Goal: Transaction & Acquisition: Purchase product/service

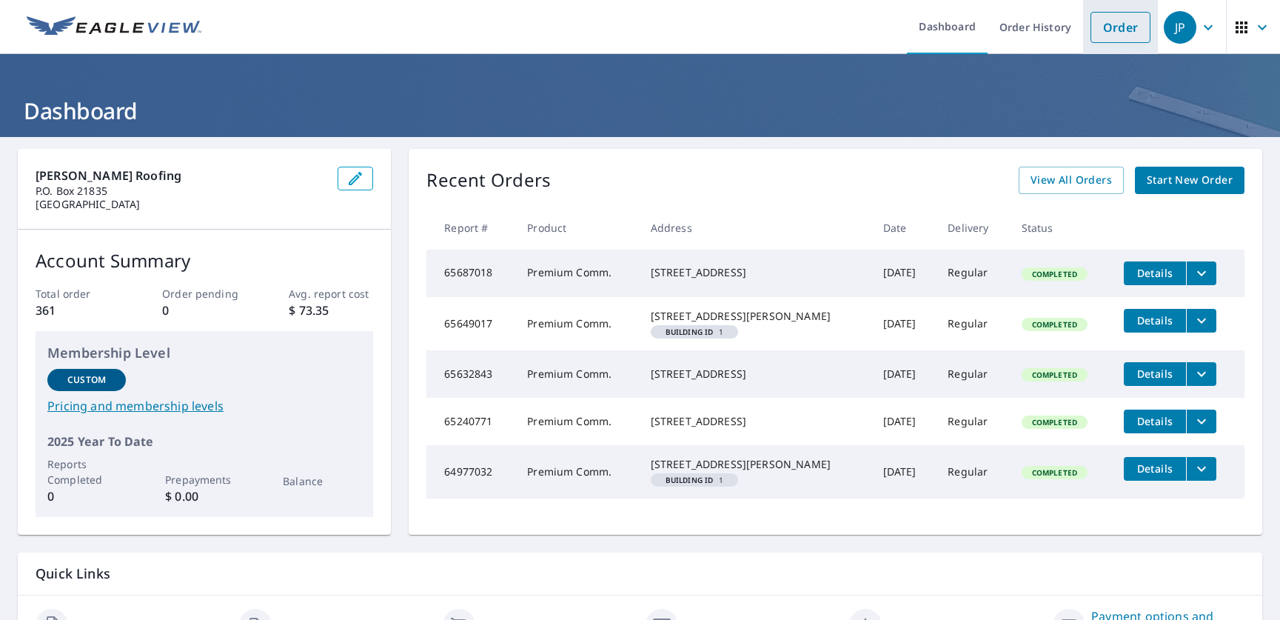
click at [1101, 29] on link "Order" at bounding box center [1121, 27] width 60 height 31
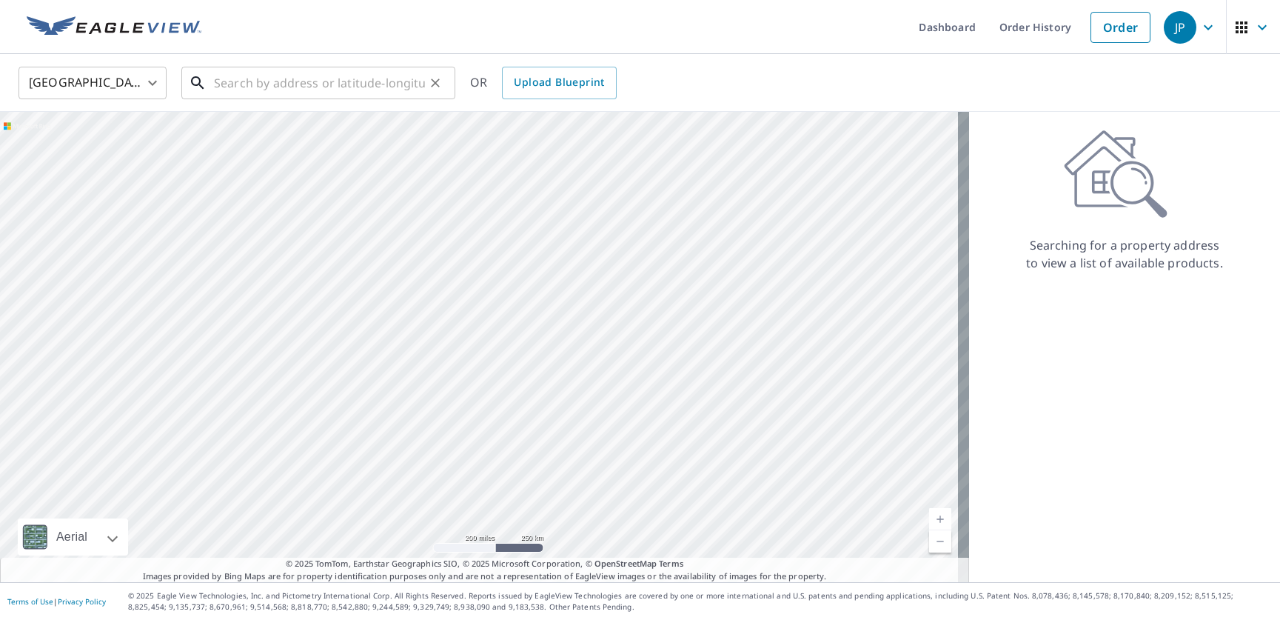
click at [224, 89] on input "text" at bounding box center [319, 82] width 211 height 41
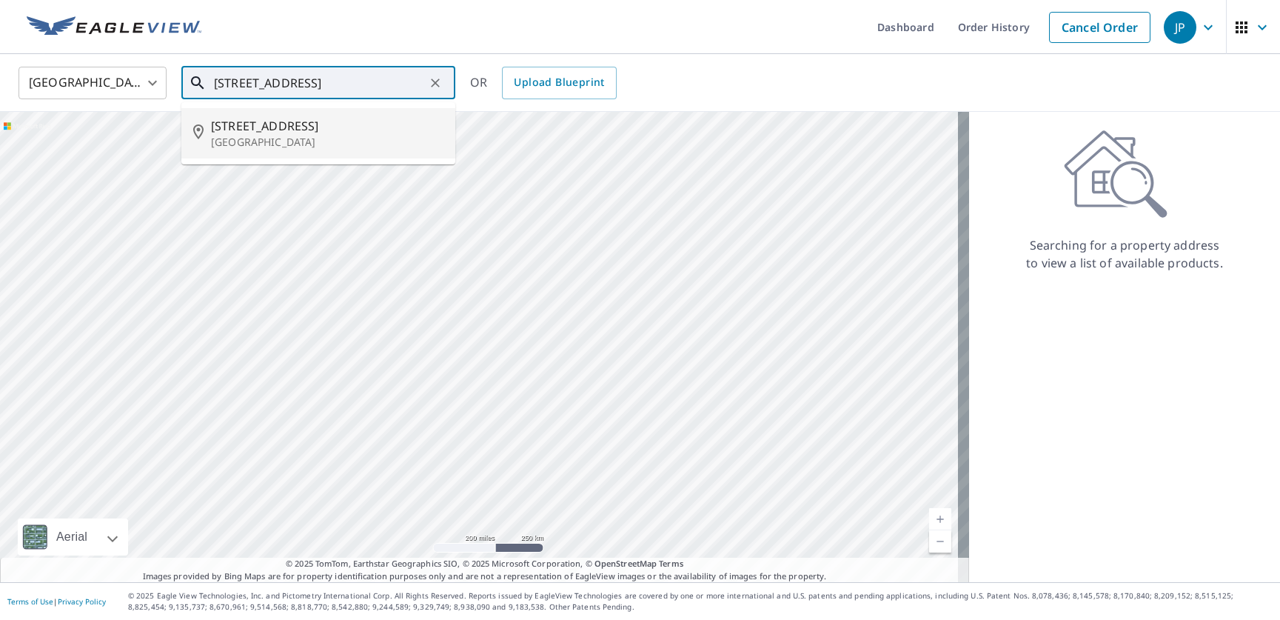
click at [221, 127] on span "[STREET_ADDRESS]" at bounding box center [327, 126] width 233 height 18
type input "[STREET_ADDRESS]"
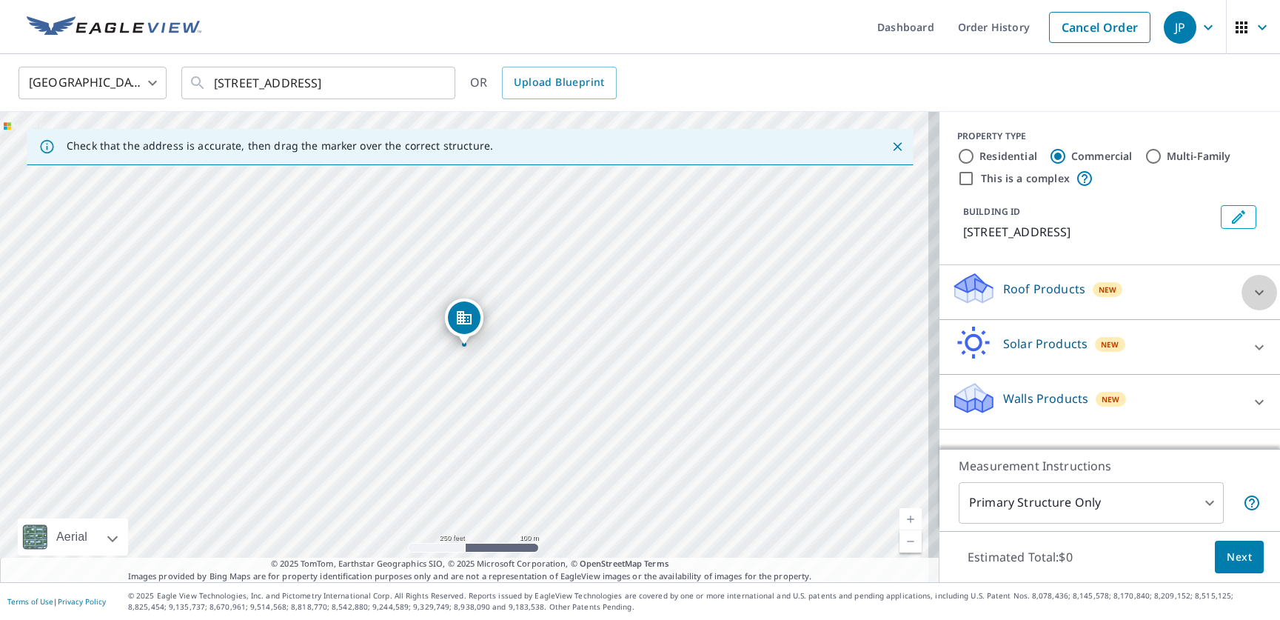
click at [1251, 293] on icon at bounding box center [1260, 293] width 18 height 18
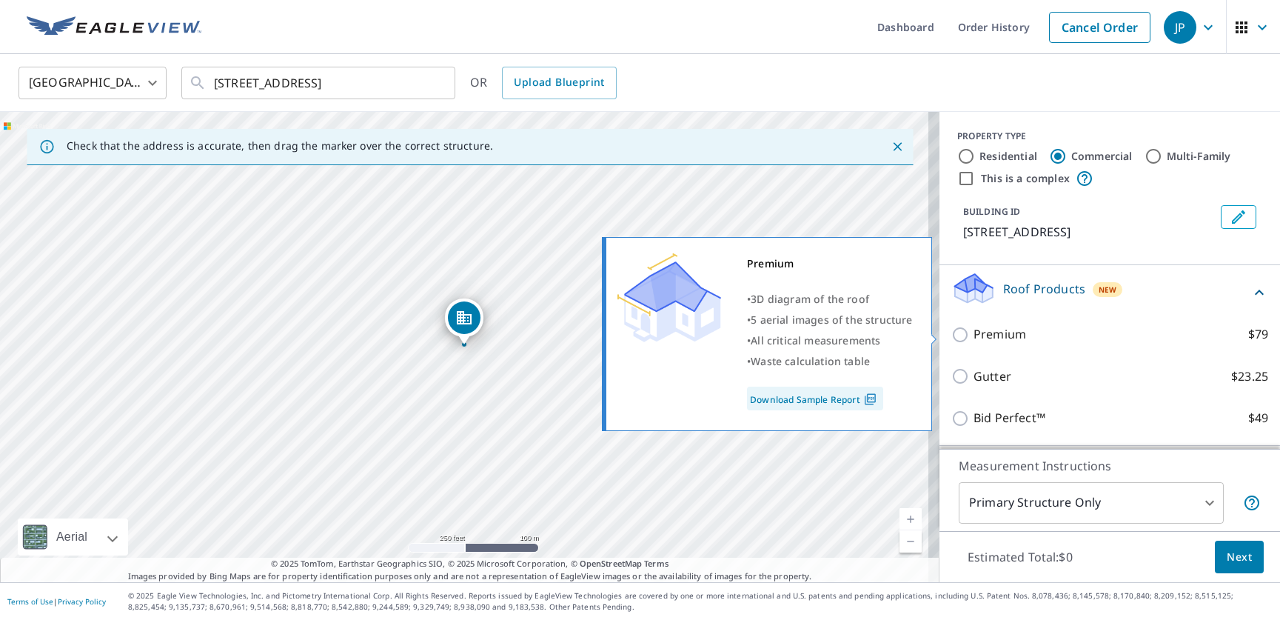
click at [952, 333] on input "Premium $79" at bounding box center [963, 335] width 22 height 18
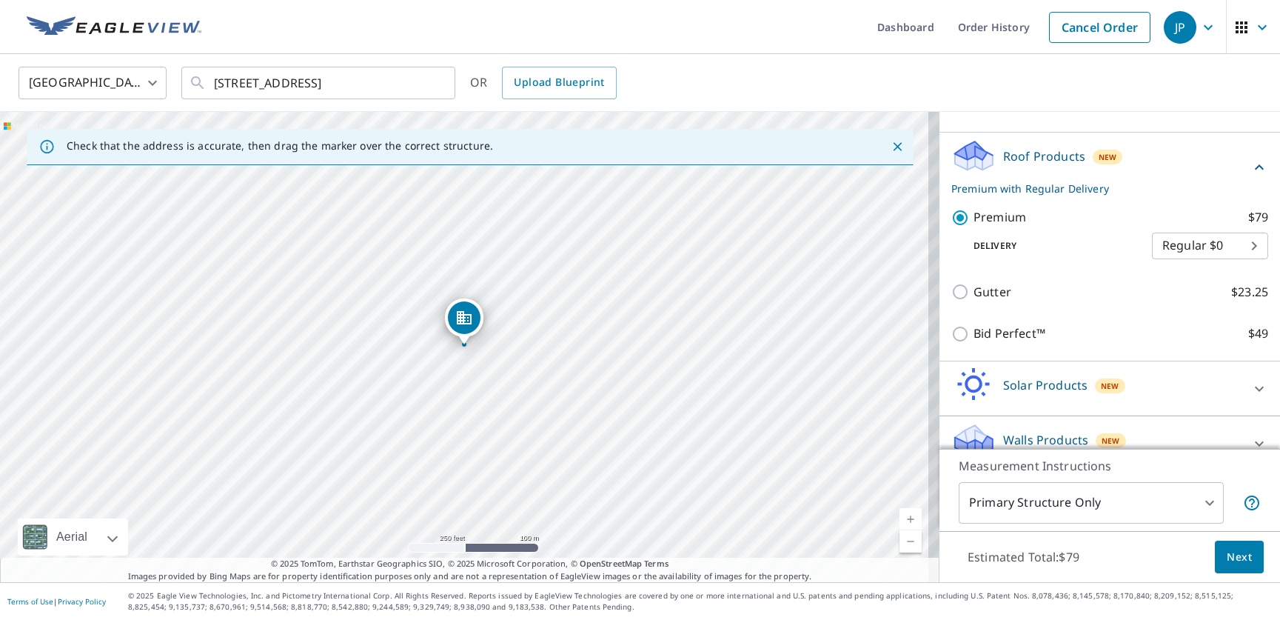
scroll to position [155, 0]
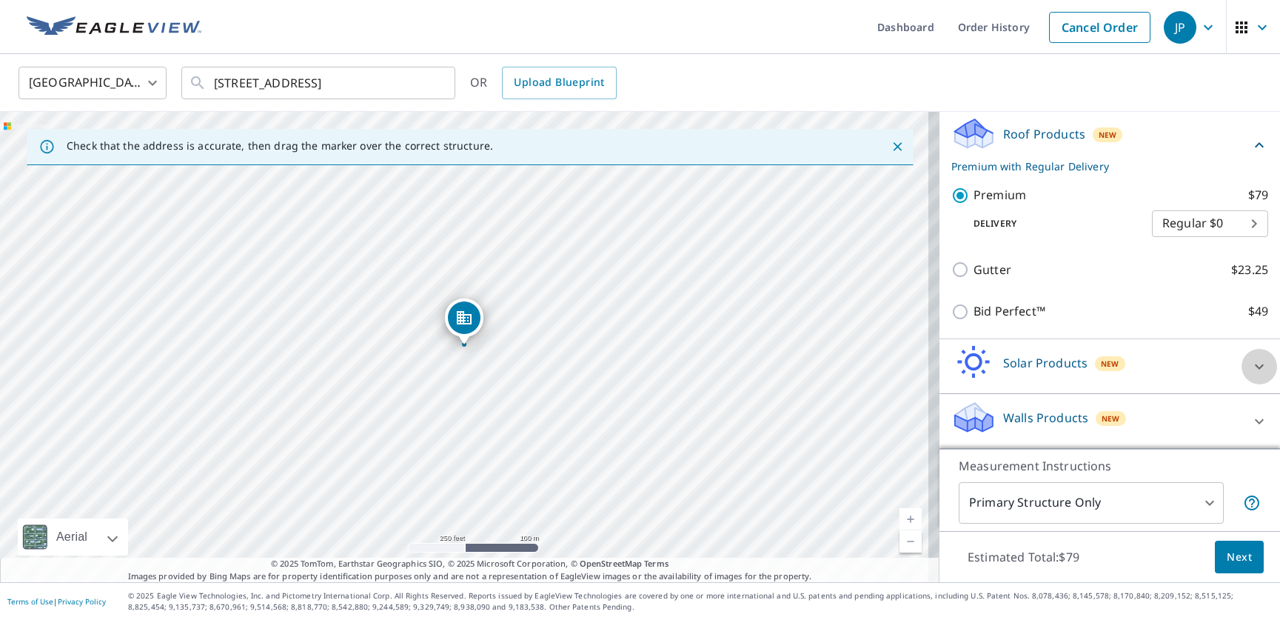
click at [1255, 365] on icon at bounding box center [1259, 366] width 9 height 5
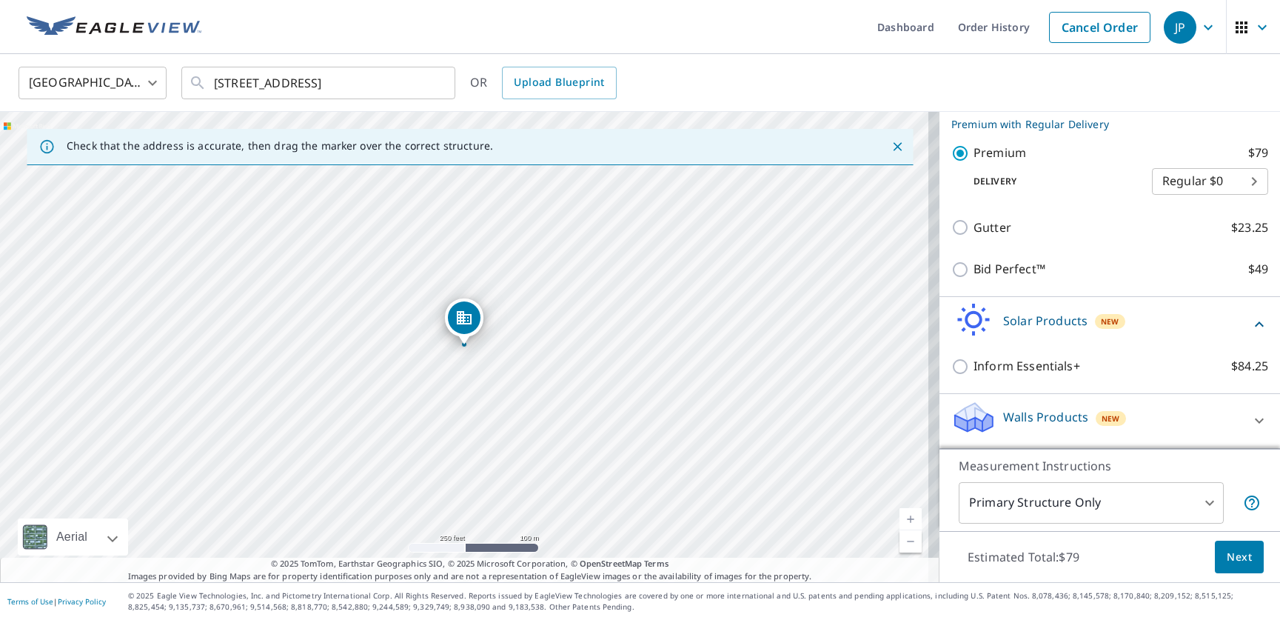
click at [1251, 327] on icon at bounding box center [1260, 324] width 18 height 18
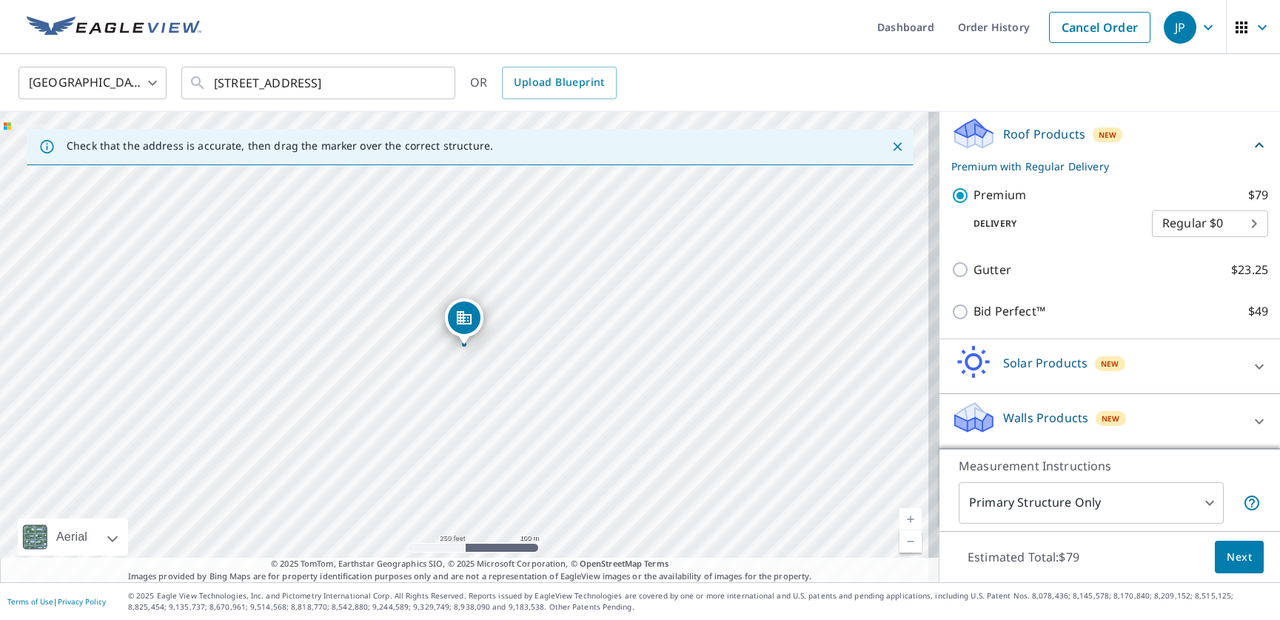
click at [1251, 424] on icon at bounding box center [1260, 421] width 18 height 18
click at [1251, 423] on icon at bounding box center [1260, 421] width 18 height 18
click at [1251, 142] on icon at bounding box center [1260, 145] width 18 height 18
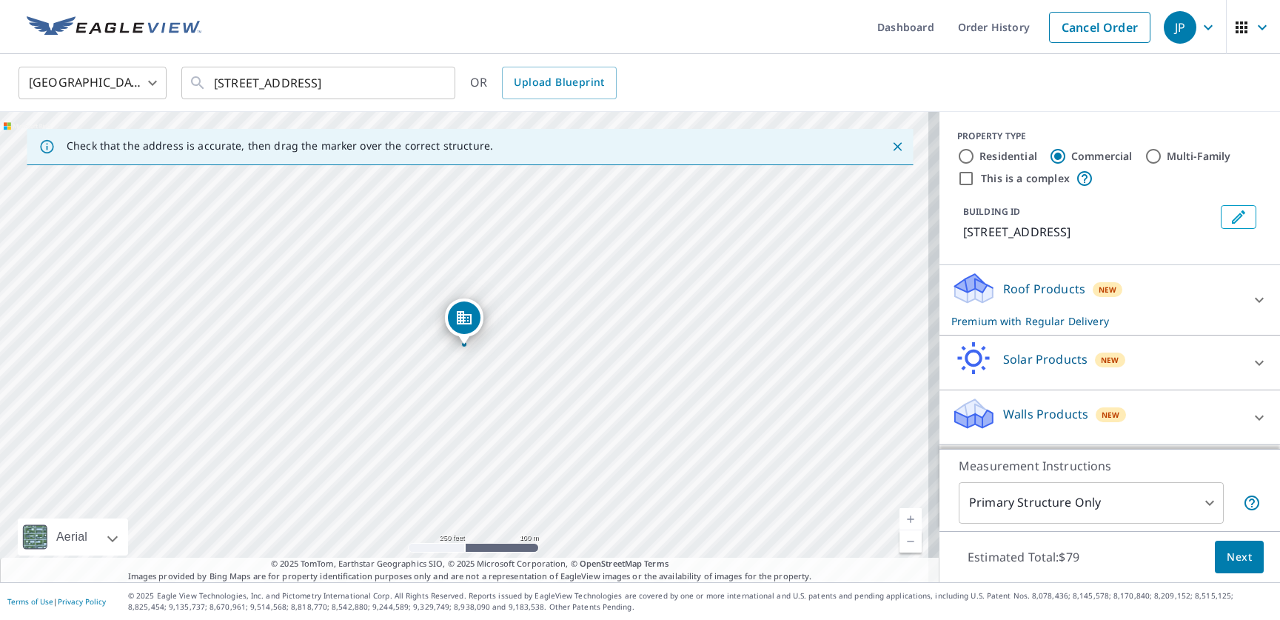
scroll to position [0, 0]
click at [1251, 299] on icon at bounding box center [1260, 300] width 18 height 18
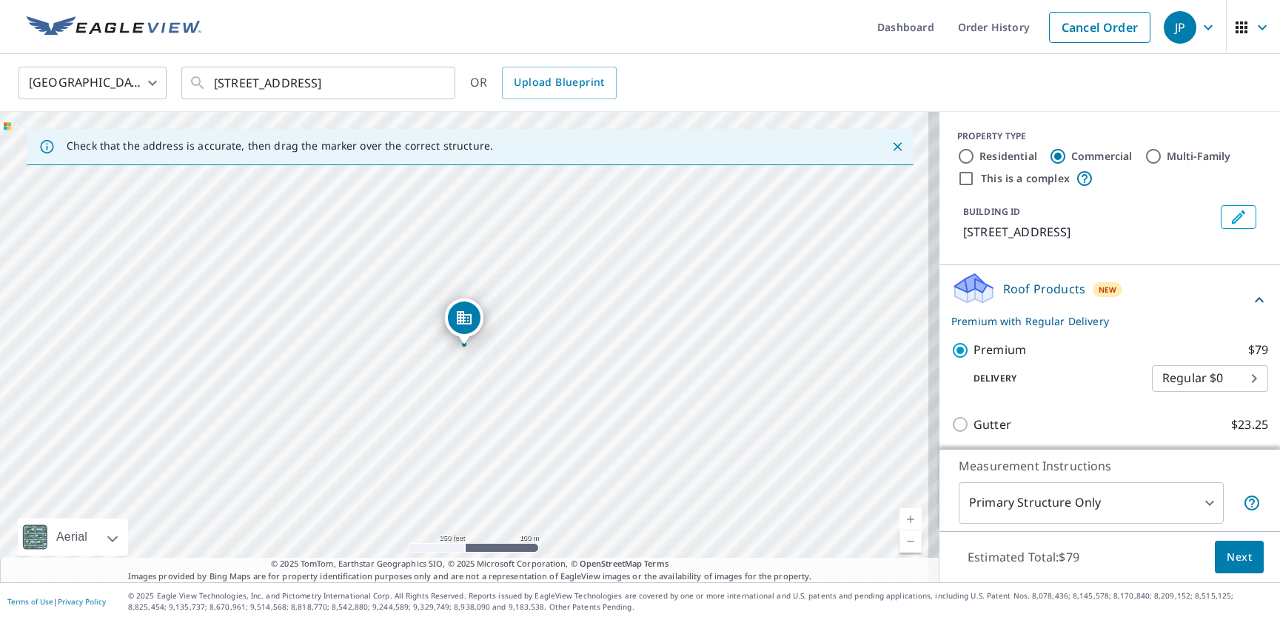
click at [1255, 300] on icon at bounding box center [1259, 299] width 9 height 5
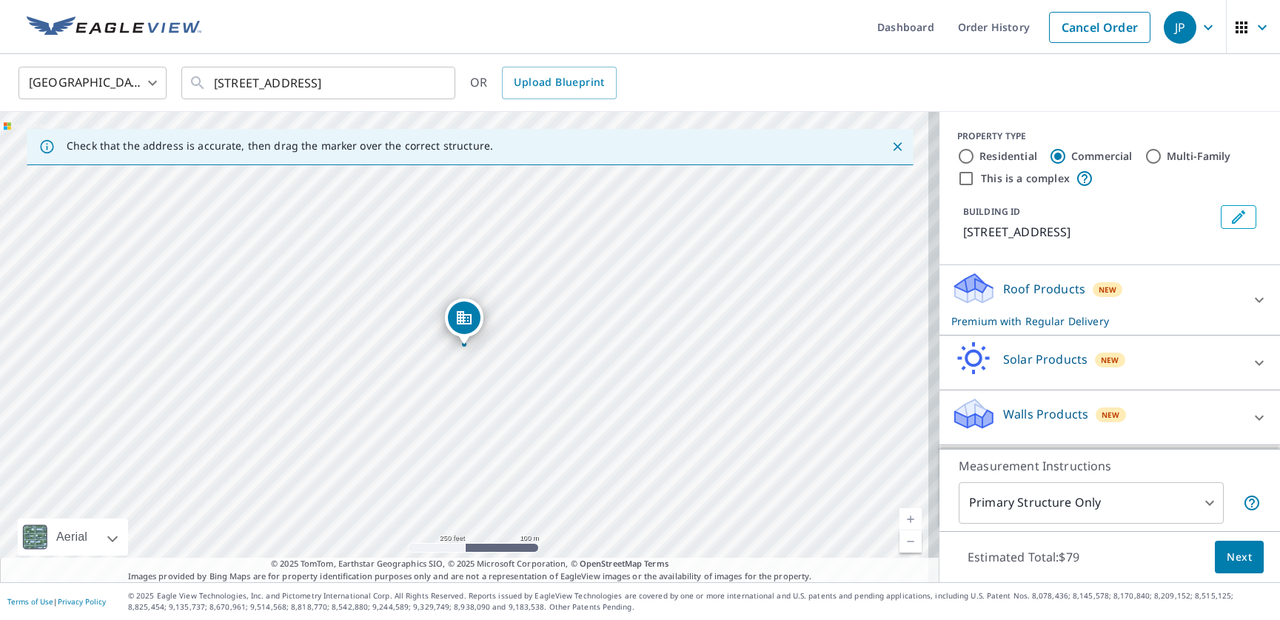
click at [1251, 297] on icon at bounding box center [1260, 300] width 18 height 18
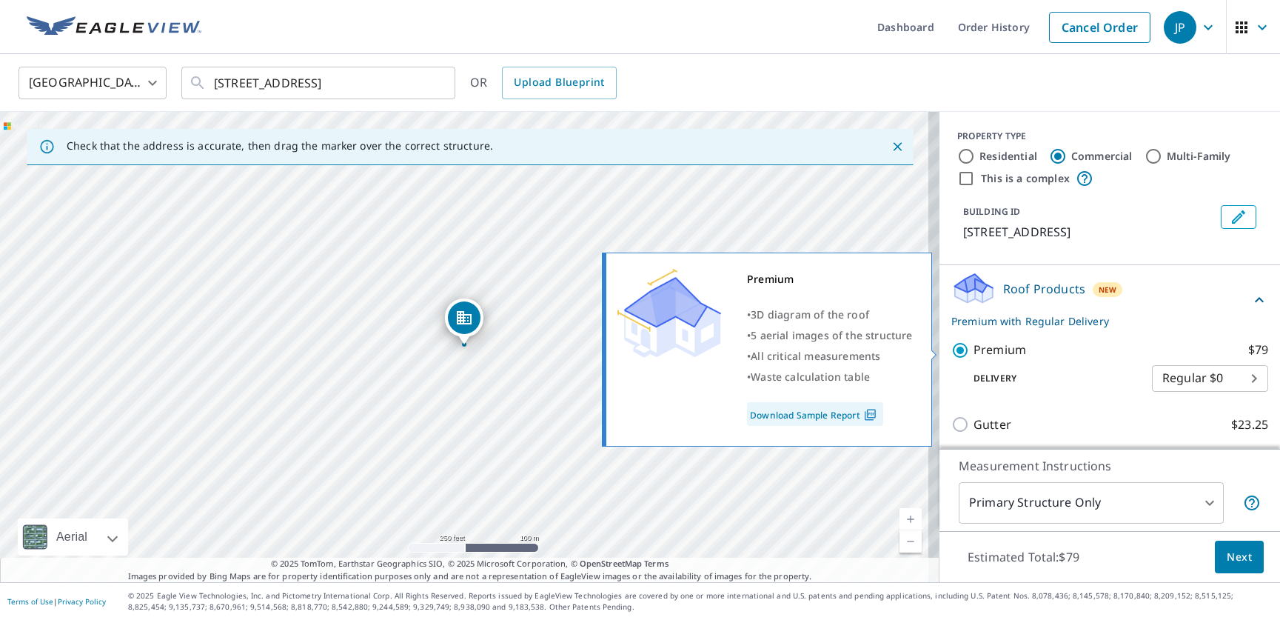
click at [952, 349] on input "Premium $79" at bounding box center [963, 350] width 22 height 18
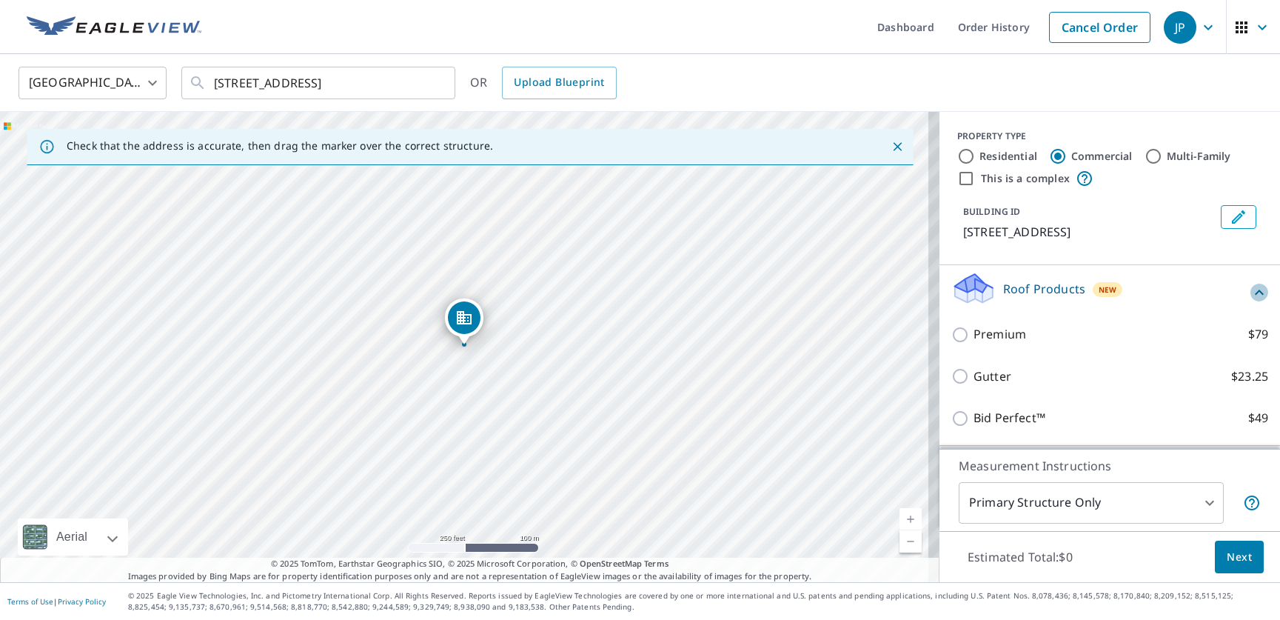
click at [1251, 288] on icon at bounding box center [1260, 293] width 18 height 18
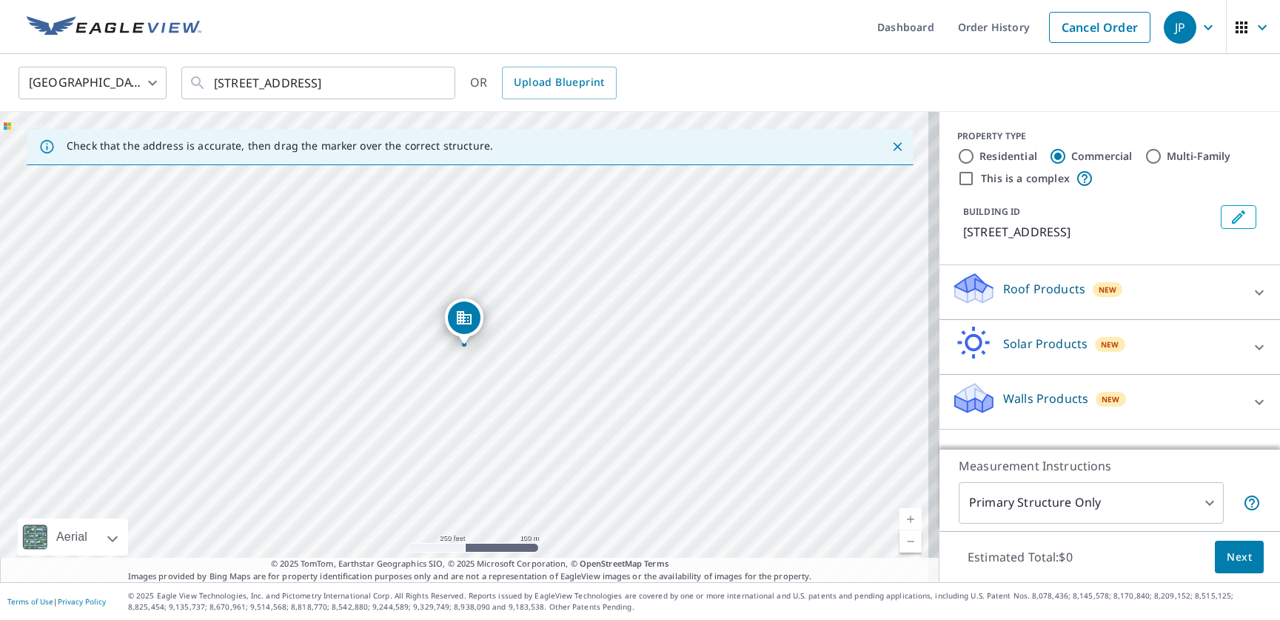
click at [1255, 291] on icon at bounding box center [1259, 292] width 9 height 5
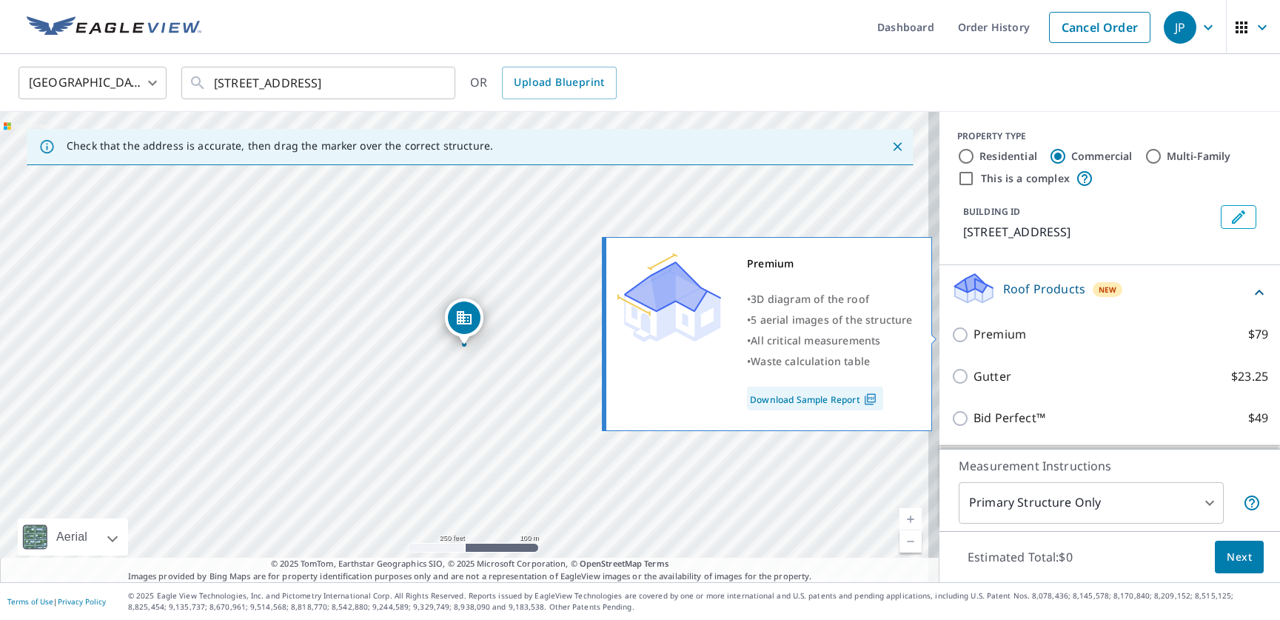
click at [954, 335] on input "Premium $79" at bounding box center [963, 335] width 22 height 18
checkbox input "true"
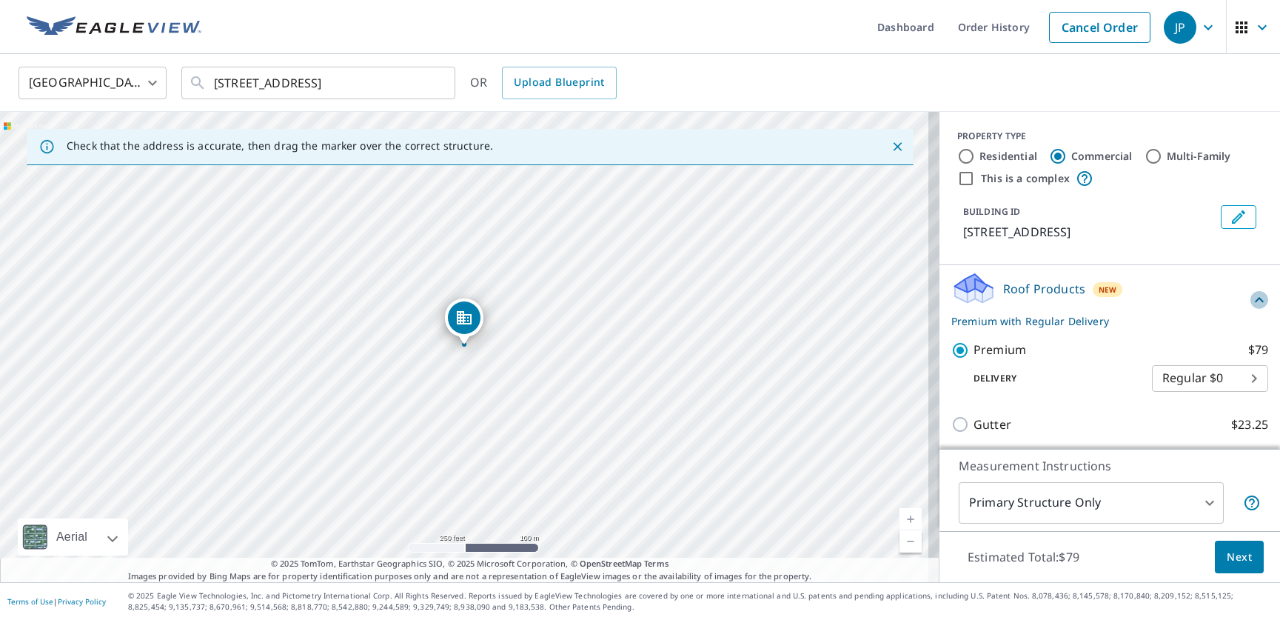
click at [1251, 302] on icon at bounding box center [1260, 300] width 18 height 18
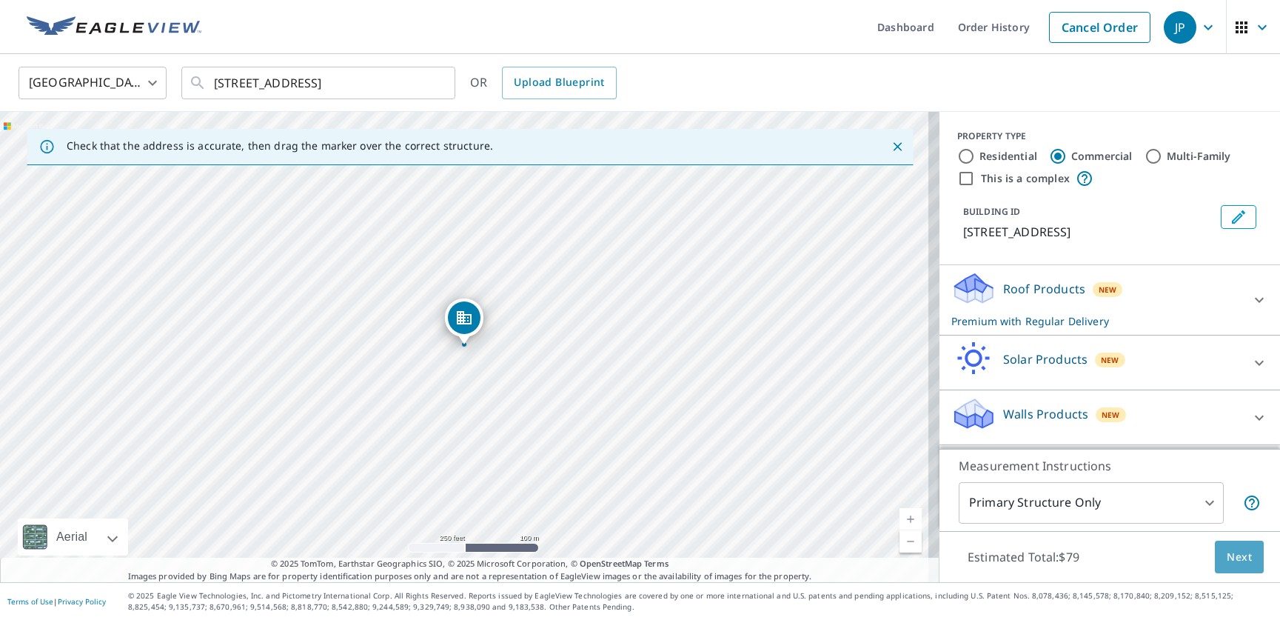
click at [1232, 558] on span "Next" at bounding box center [1239, 557] width 25 height 19
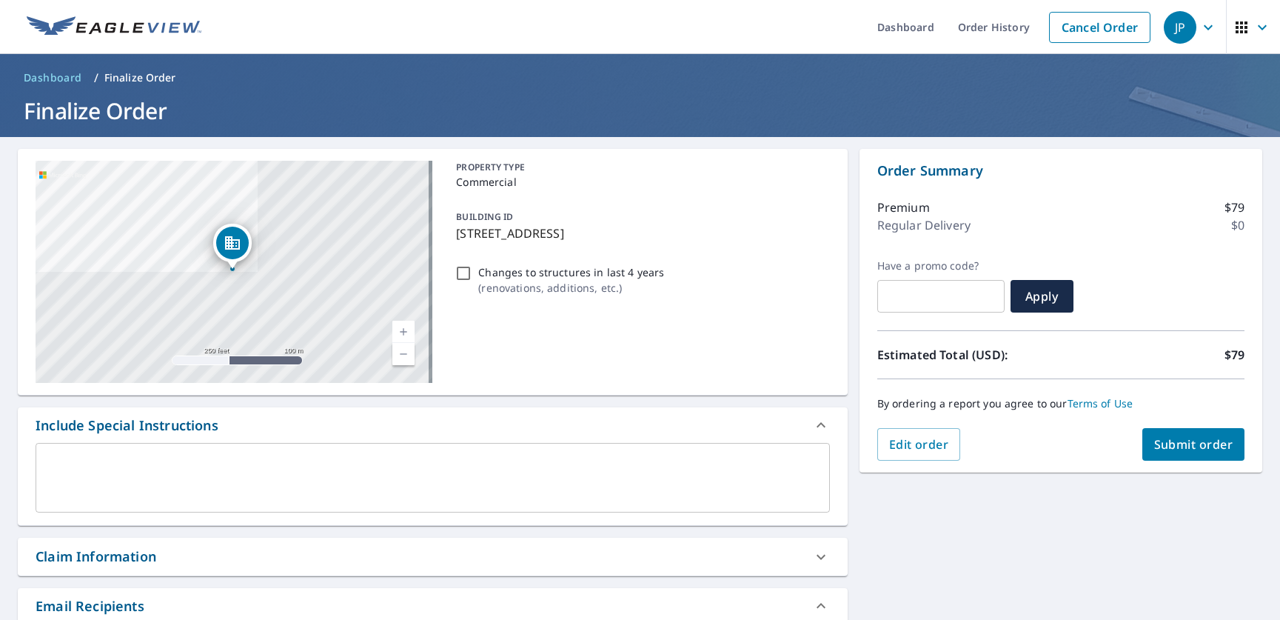
click at [1186, 448] on span "Submit order" at bounding box center [1193, 444] width 79 height 16
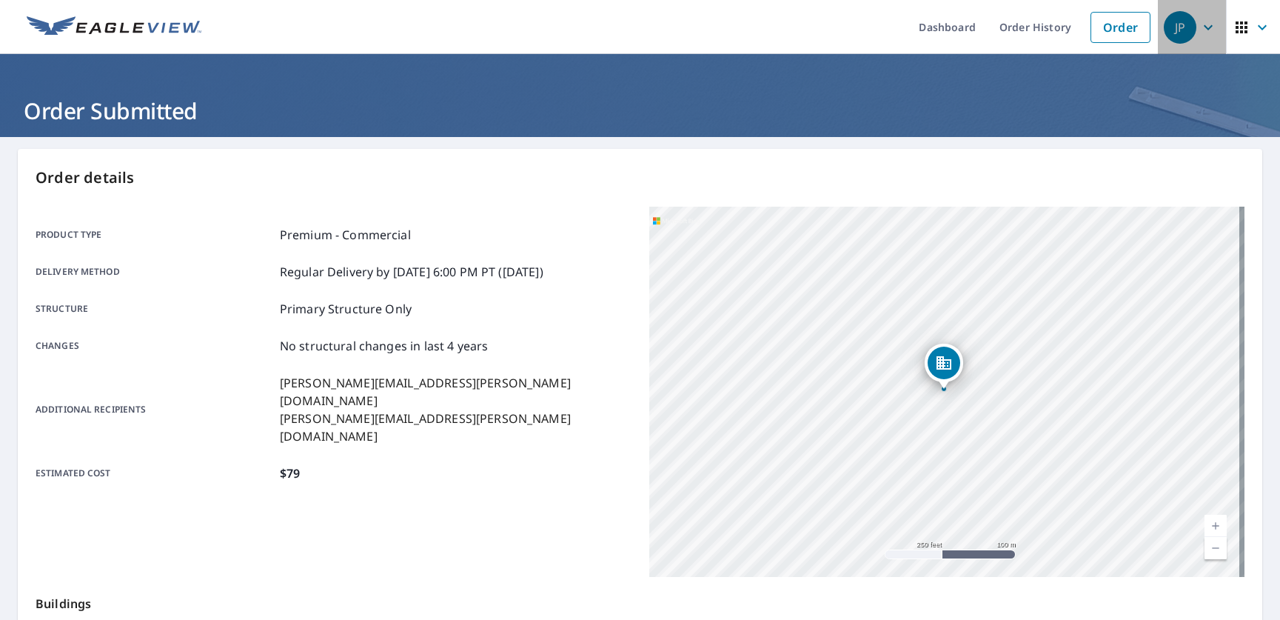
click at [1200, 28] on icon "button" at bounding box center [1209, 28] width 18 height 18
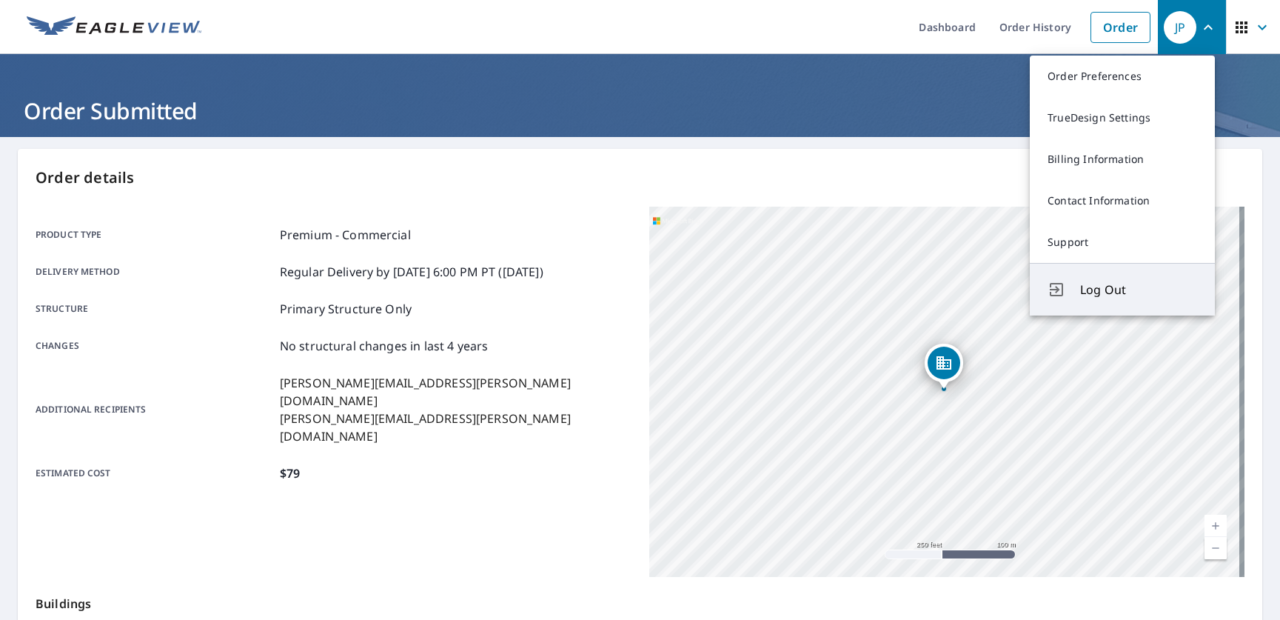
click at [1102, 295] on span "Log Out" at bounding box center [1138, 290] width 117 height 18
